Goal: Transaction & Acquisition: Purchase product/service

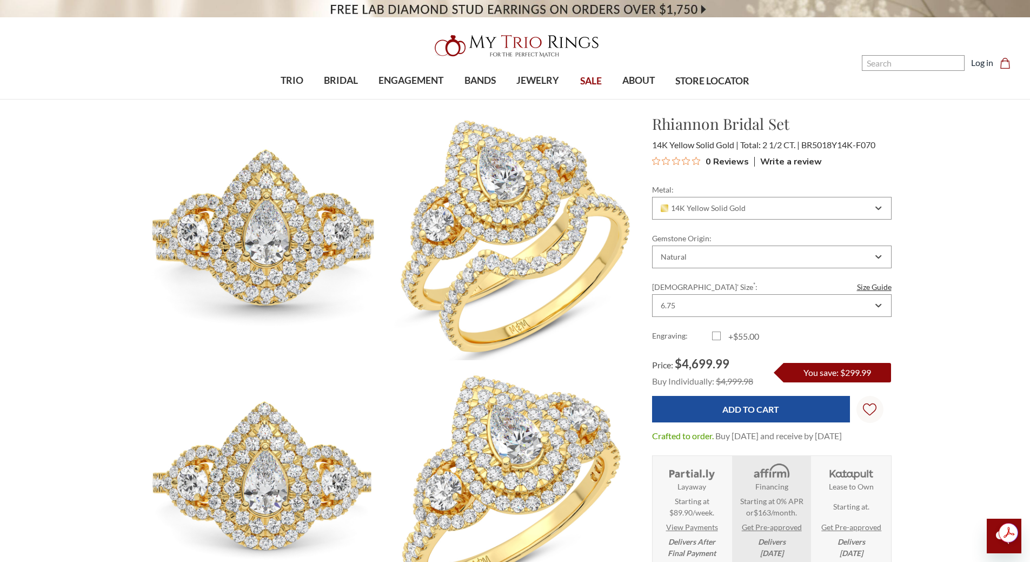
drag, startPoint x: 903, startPoint y: 153, endPoint x: 917, endPoint y: 154, distance: 14.6
drag, startPoint x: 928, startPoint y: 162, endPoint x: 889, endPoint y: 151, distance: 40.9
click at [866, 145] on span "BR5018Y14K-F070" at bounding box center [839, 145] width 74 height 10
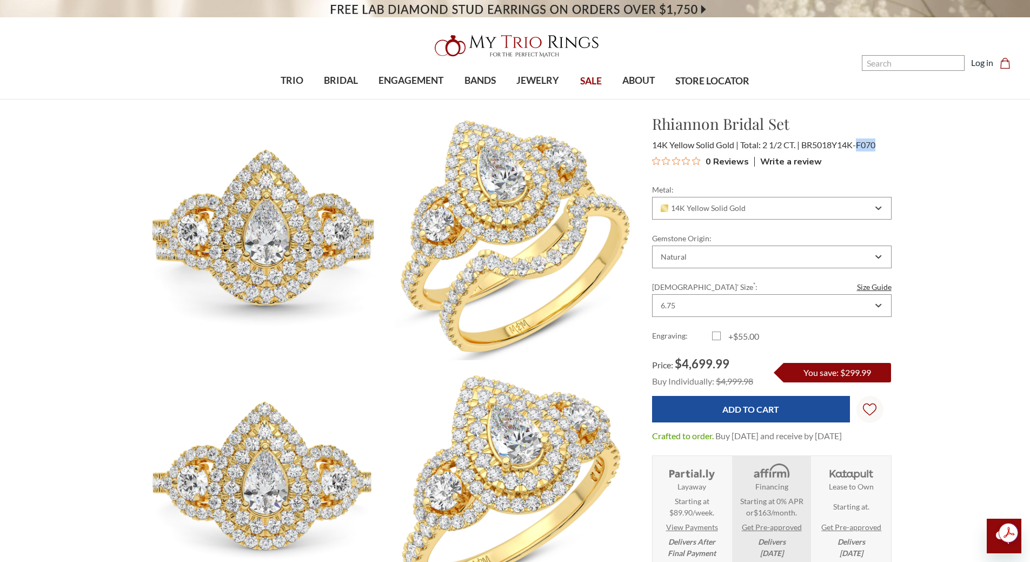
drag, startPoint x: 859, startPoint y: 145, endPoint x: 881, endPoint y: 144, distance: 21.7
click at [881, 144] on div "14K Yellow Solid Gold Total: 2 1/2 CT. BR5018Y14K-F070" at bounding box center [772, 144] width 240 height 13
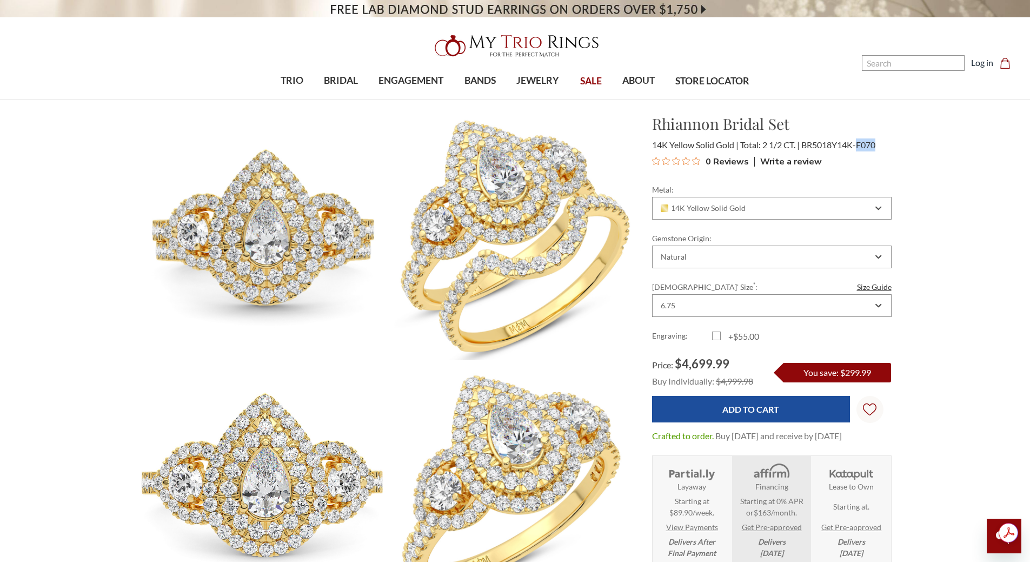
copy span "F070"
